Goal: Answer question/provide support: Share knowledge or assist other users

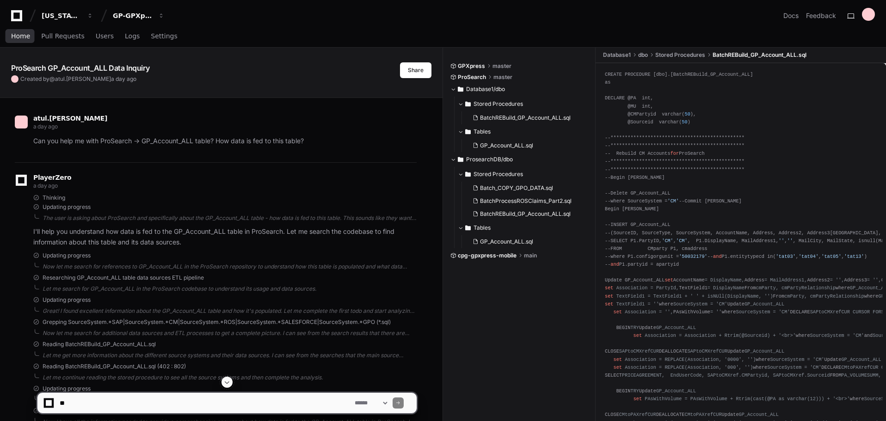
click at [22, 37] on span "Home" at bounding box center [20, 36] width 19 height 6
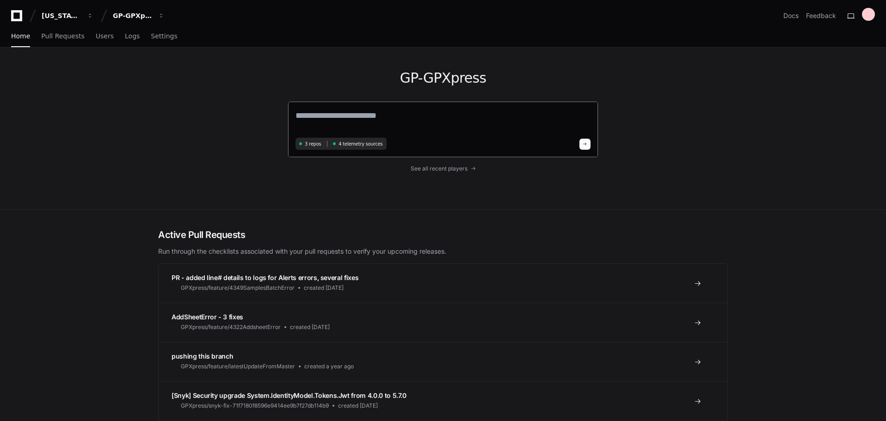
click at [405, 111] on textarea at bounding box center [442, 122] width 295 height 26
click at [453, 167] on span "See all recent players" at bounding box center [439, 168] width 57 height 7
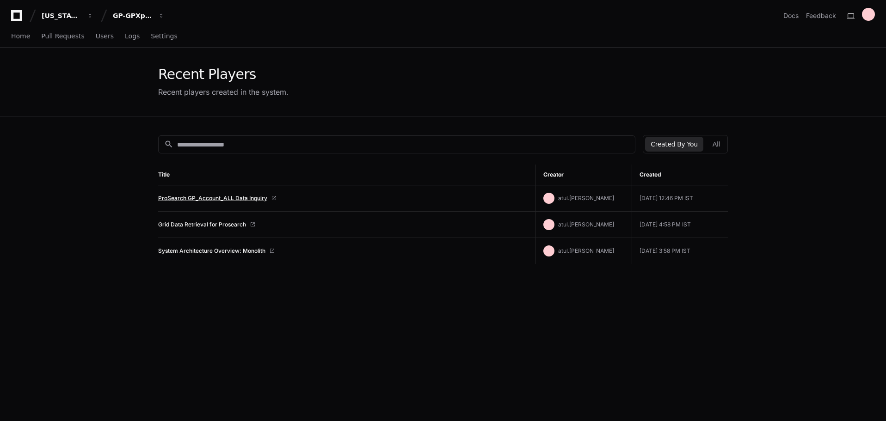
click at [234, 198] on link "ProSearch GP_Account_ALL Data Inquiry" at bounding box center [212, 198] width 109 height 7
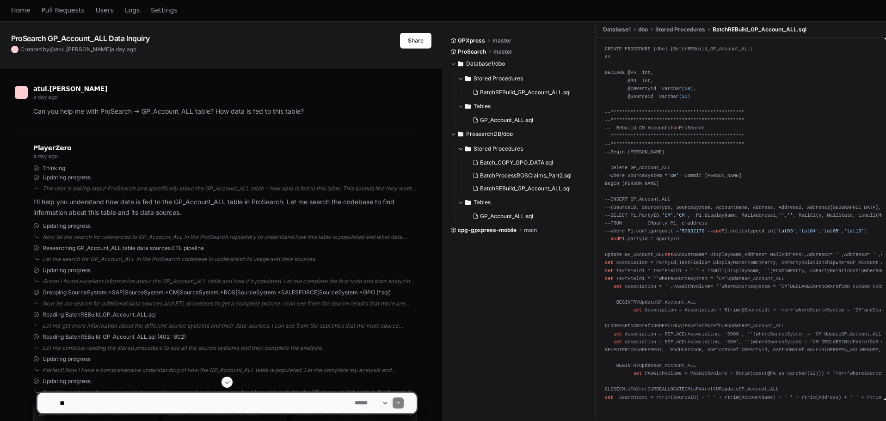
scroll to position [46, 0]
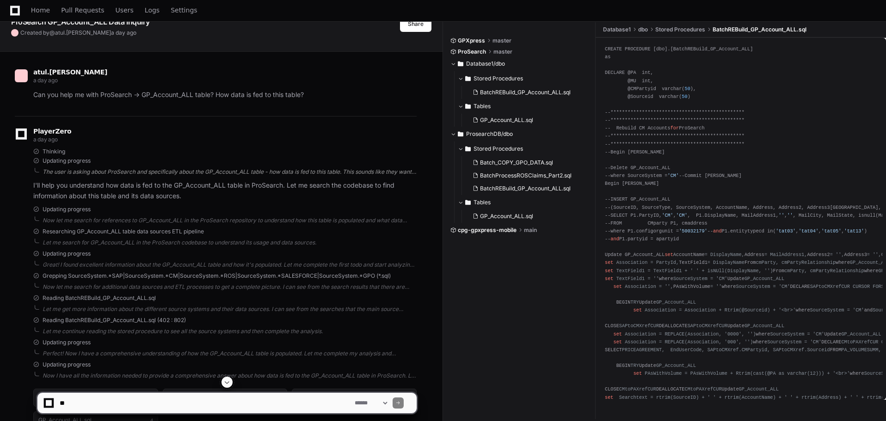
click at [406, 170] on div "The user is asking about ProSearch and specifically about the GP_Account_ALL ta…" at bounding box center [230, 171] width 374 height 7
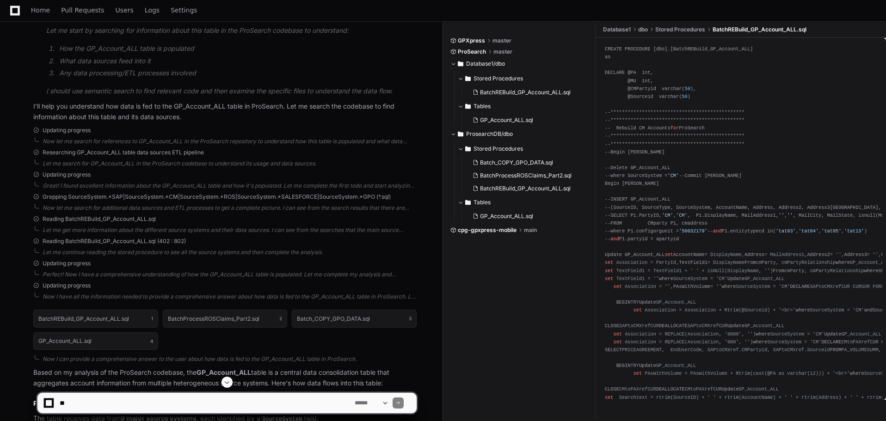
scroll to position [231, 0]
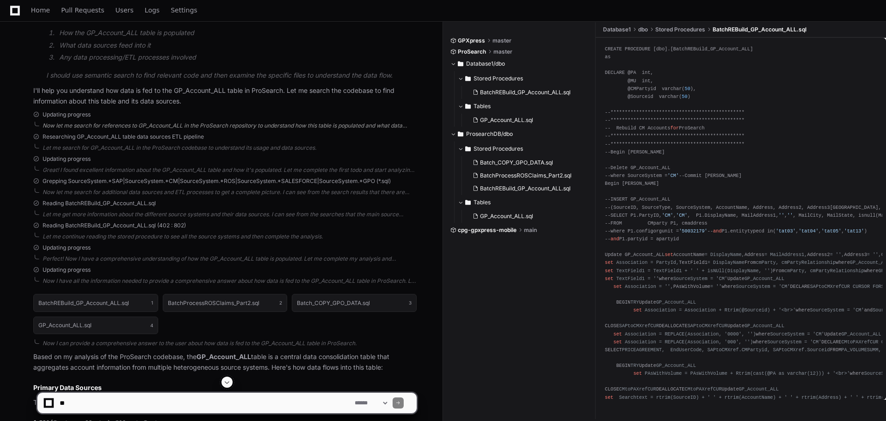
click at [45, 123] on div "Now let me search for references to GP_Account_ALL in the ProSearch repository …" at bounding box center [230, 125] width 374 height 7
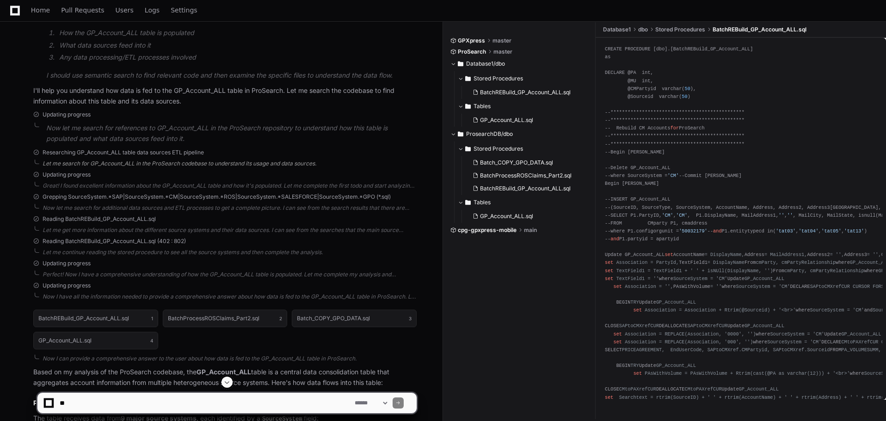
click at [68, 163] on div "Let me search for GP_Account_ALL in the ProSearch codebase to understand its us…" at bounding box center [230, 163] width 374 height 7
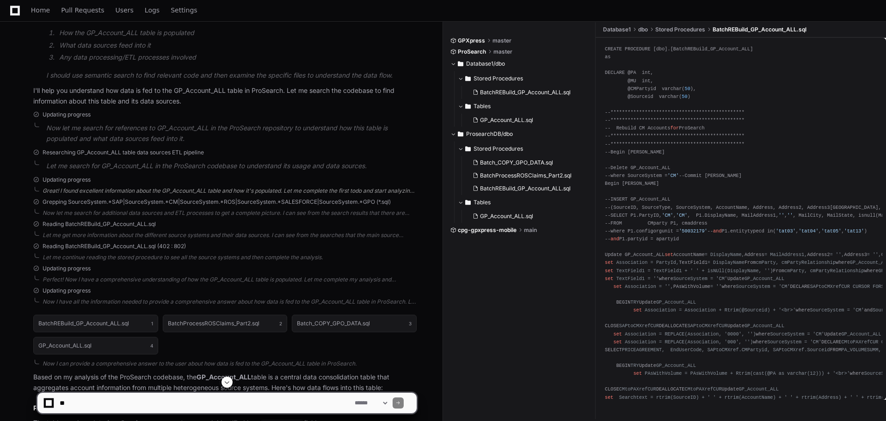
click at [69, 189] on div "Great! I found excellent information about the GP_Account_ALL table and how it'…" at bounding box center [230, 190] width 374 height 7
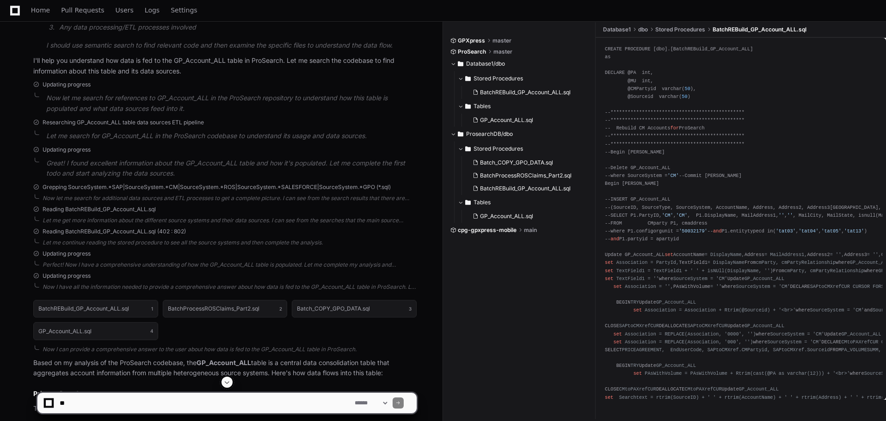
scroll to position [277, 0]
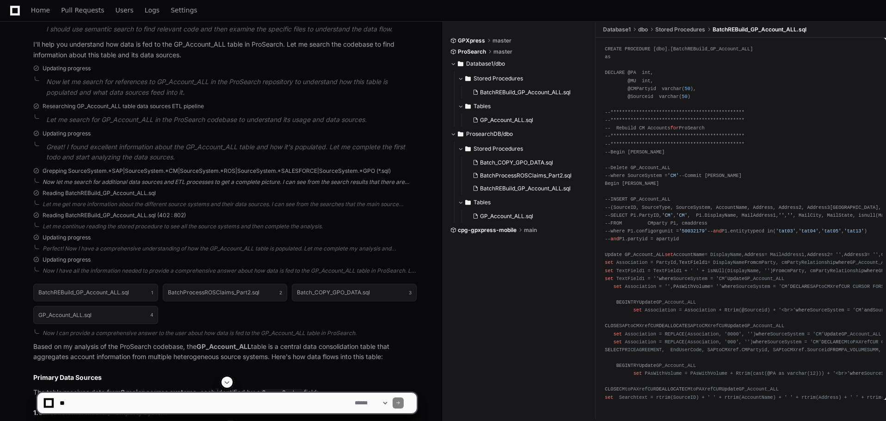
click at [54, 182] on div "Now let me search for additional data sources and ETL processes to get a comple…" at bounding box center [230, 181] width 374 height 7
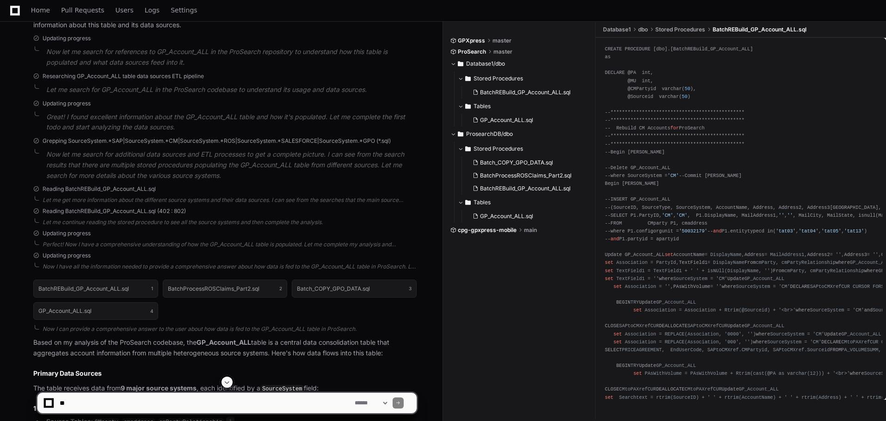
scroll to position [324, 0]
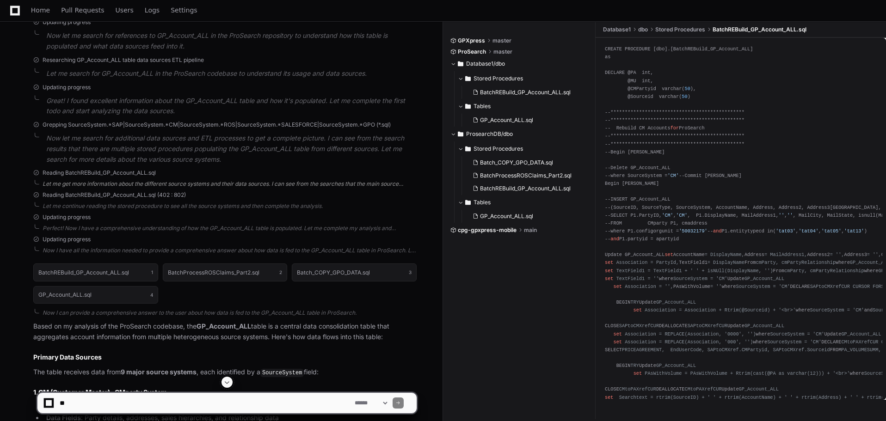
click at [64, 183] on div "Let me get more information about the different source systems and their data s…" at bounding box center [230, 183] width 374 height 7
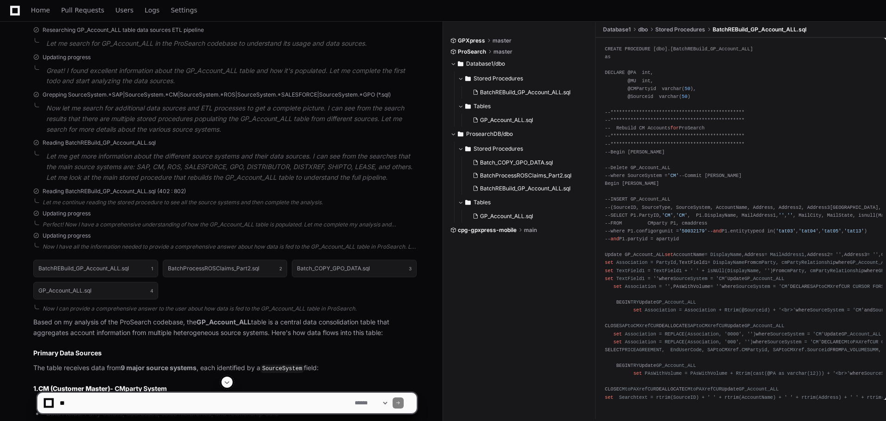
scroll to position [370, 0]
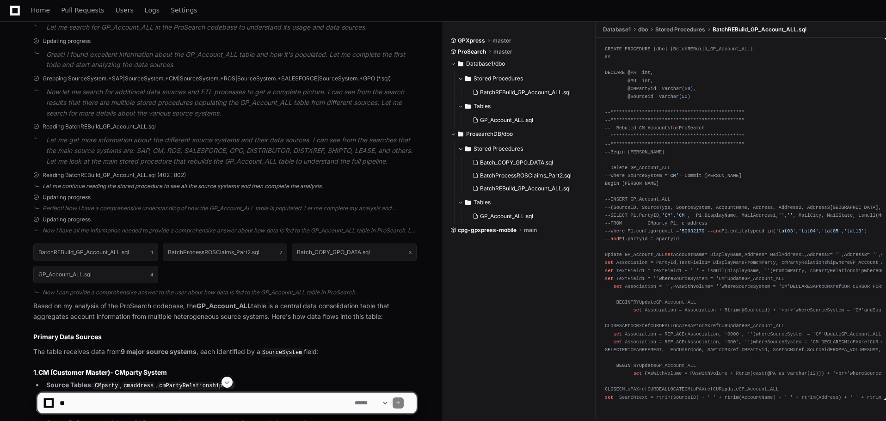
click at [47, 184] on div "Let me continue reading the stored procedure to see all the source systems and …" at bounding box center [230, 186] width 374 height 7
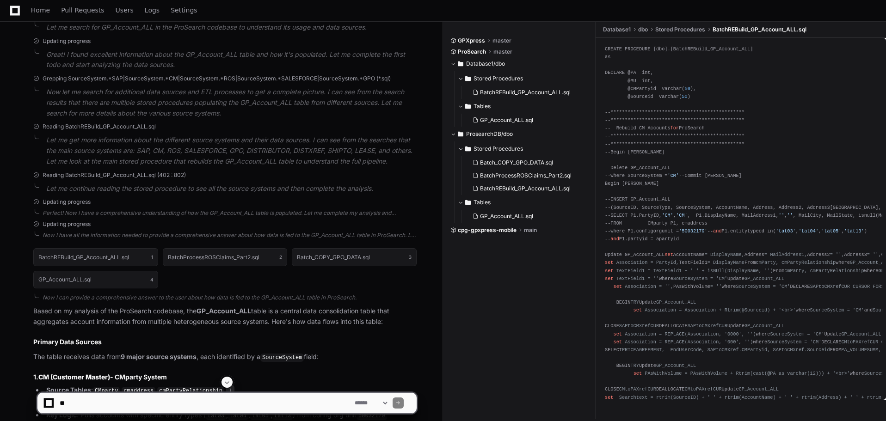
scroll to position [416, 0]
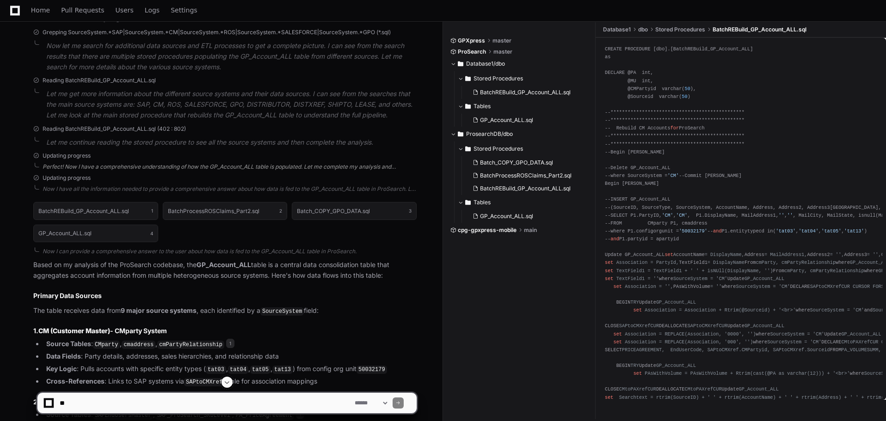
click at [55, 164] on div "Perfect! Now I have a comprehensive understanding of how the GP_Account_ALL tab…" at bounding box center [230, 166] width 374 height 7
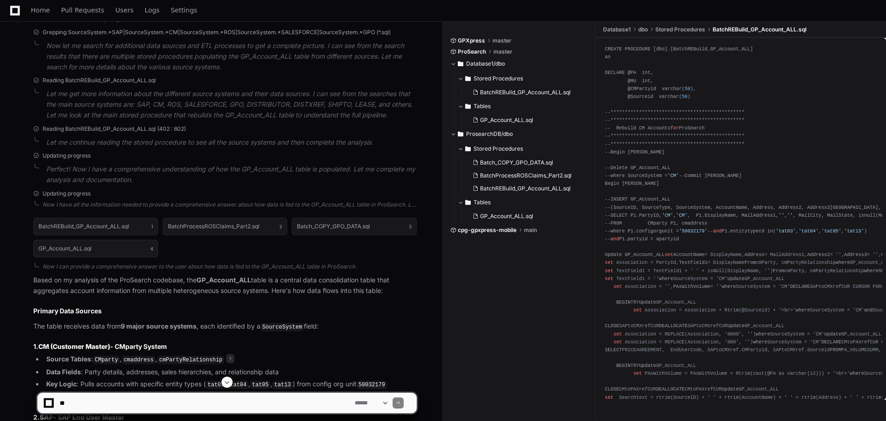
click at [61, 146] on p "Let me continue reading the stored procedure to see all the source systems and …" at bounding box center [231, 142] width 370 height 11
click at [91, 203] on div "Now I have all the information needed to provide a comprehensive answer about h…" at bounding box center [230, 204] width 374 height 7
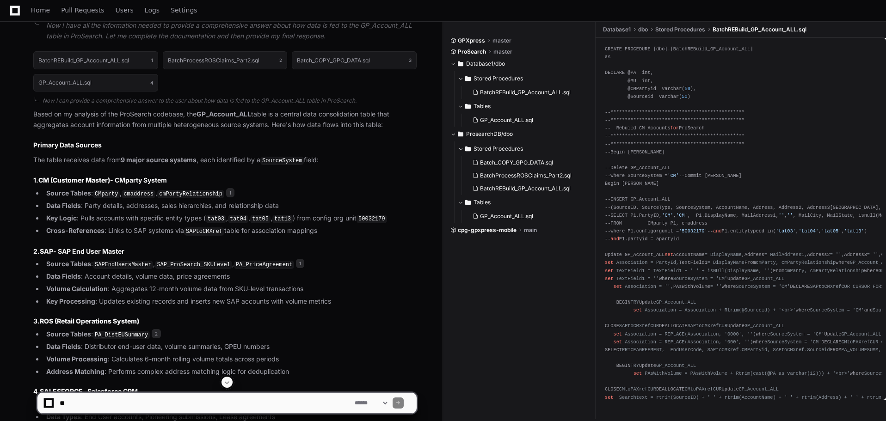
scroll to position [601, 0]
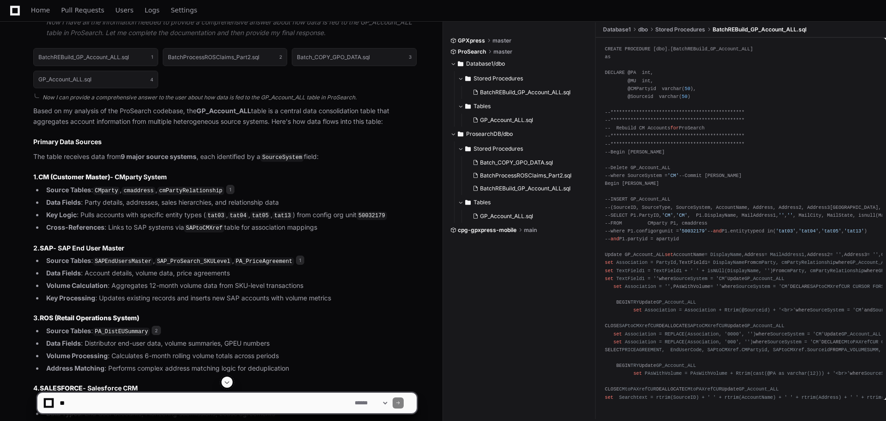
click at [49, 98] on div "Now I can provide a comprehensive answer to the user about how data is fed to t…" at bounding box center [230, 97] width 374 height 7
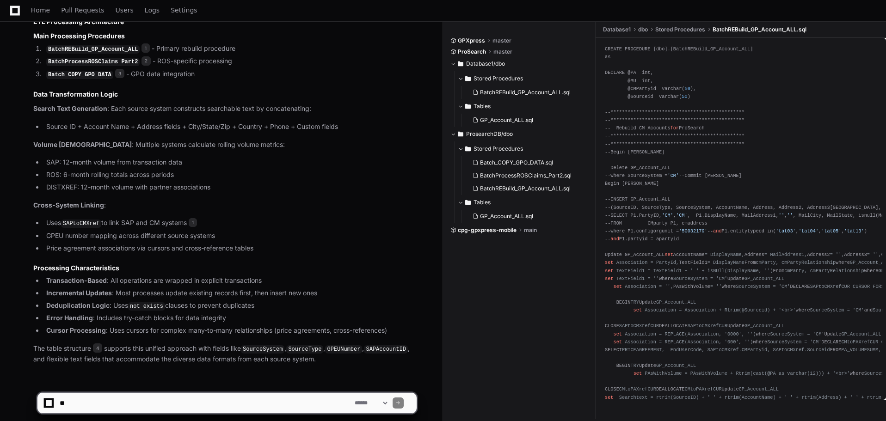
scroll to position [1322, 0]
